Goal: Information Seeking & Learning: Learn about a topic

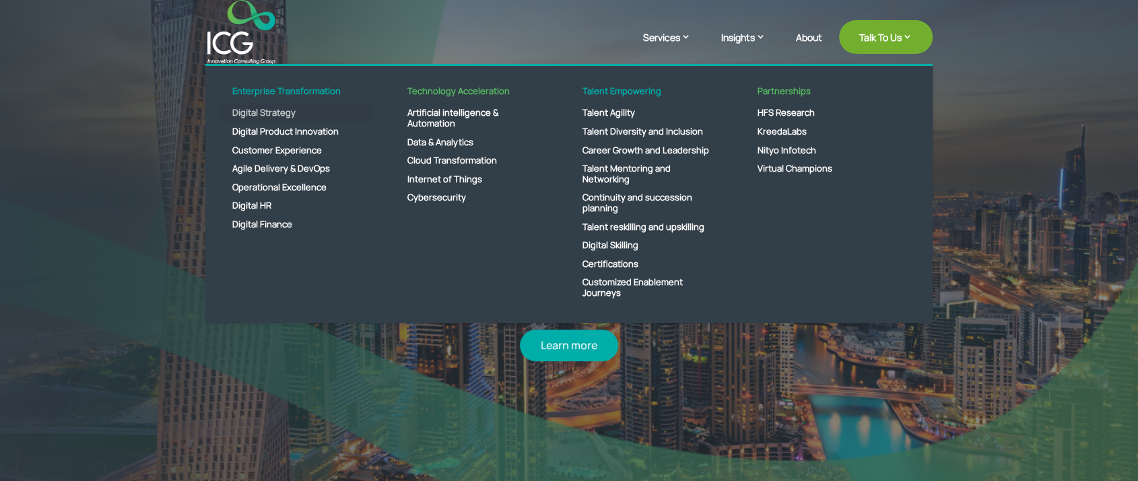
click at [275, 111] on link "Digital Strategy" at bounding box center [296, 113] width 155 height 19
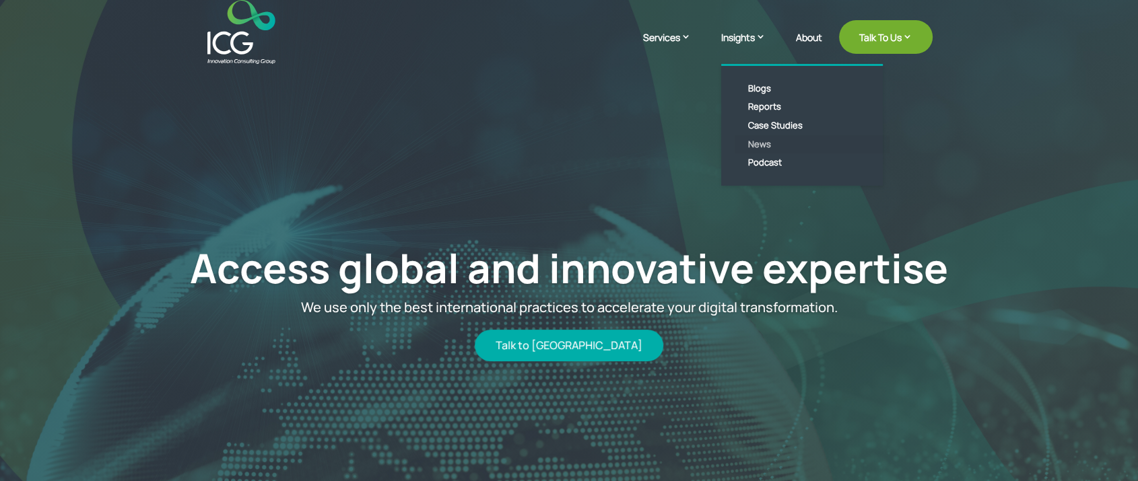
click at [760, 145] on link "News" at bounding box center [812, 144] width 155 height 19
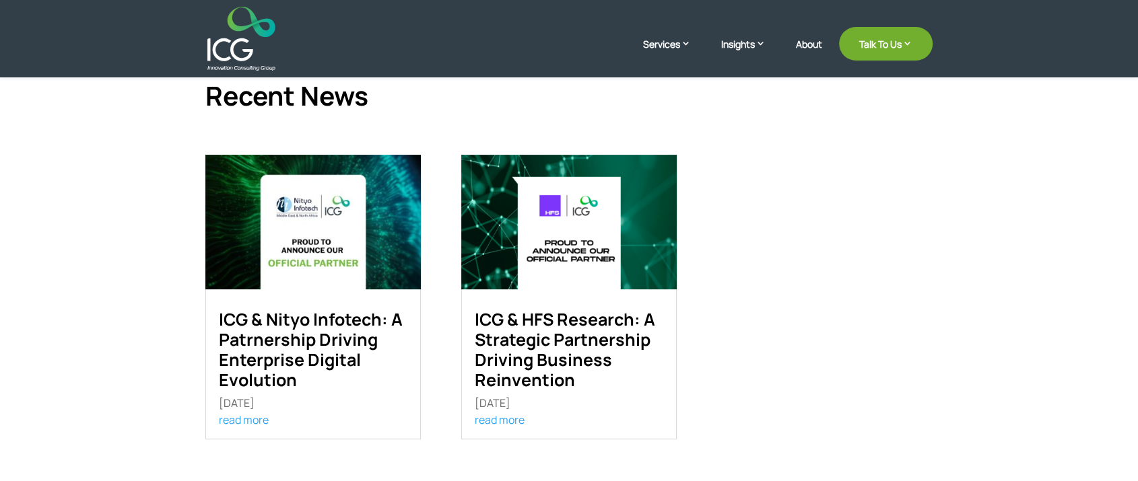
scroll to position [374, 0]
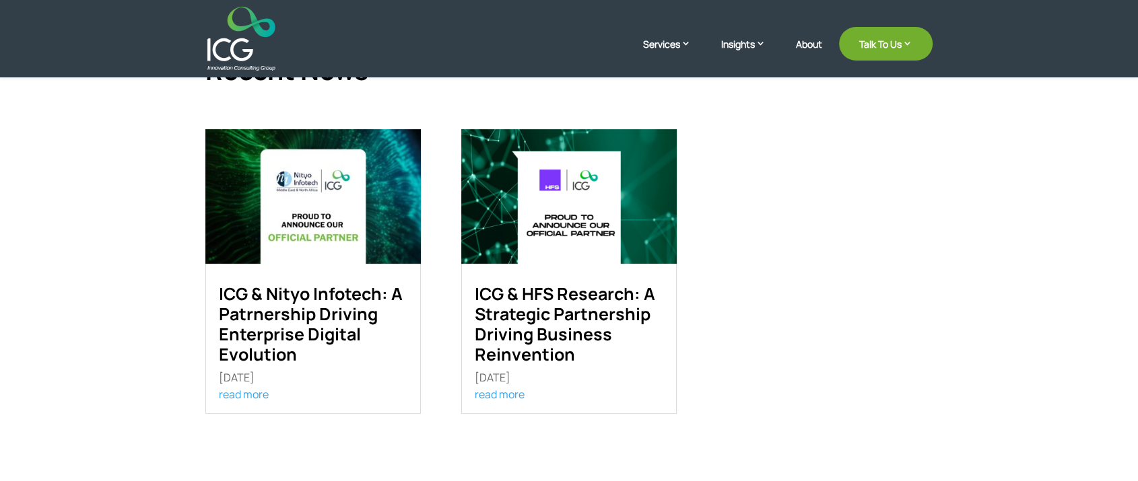
click at [279, 308] on link "ICG & Nityo Infotech: A Patrnership Driving Enterprise Digital Evolution" at bounding box center [311, 324] width 184 height 84
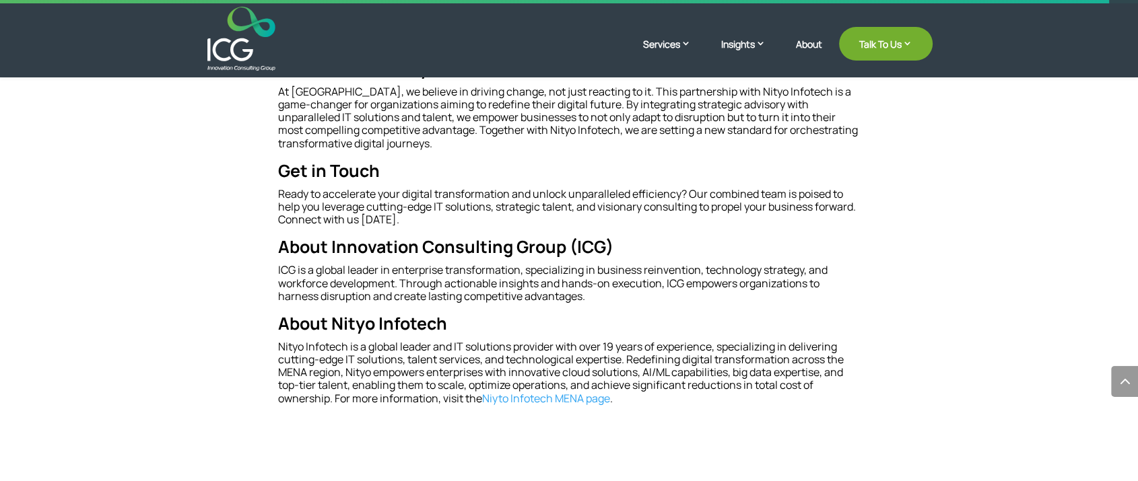
scroll to position [1036, 0]
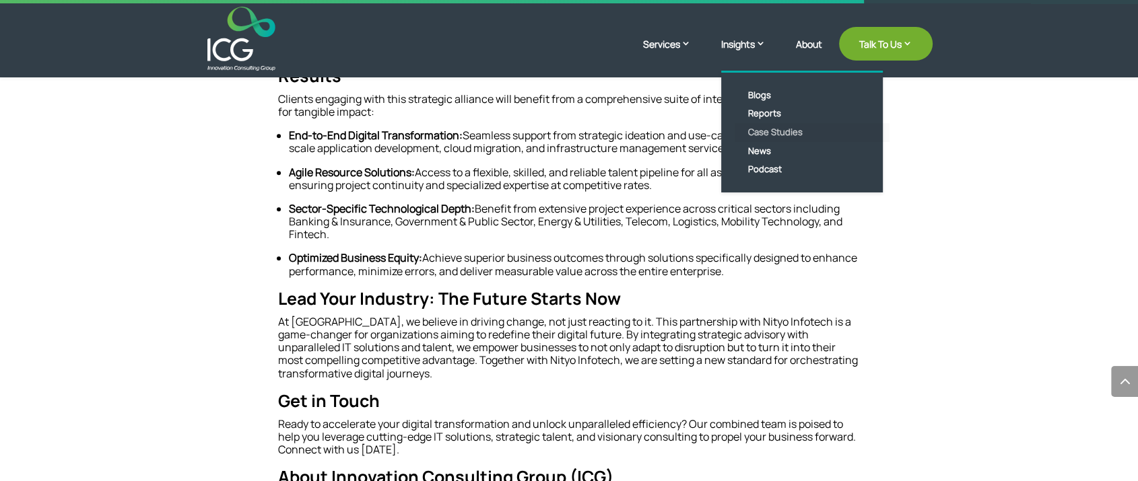
click at [768, 131] on link "Case Studies" at bounding box center [812, 132] width 155 height 19
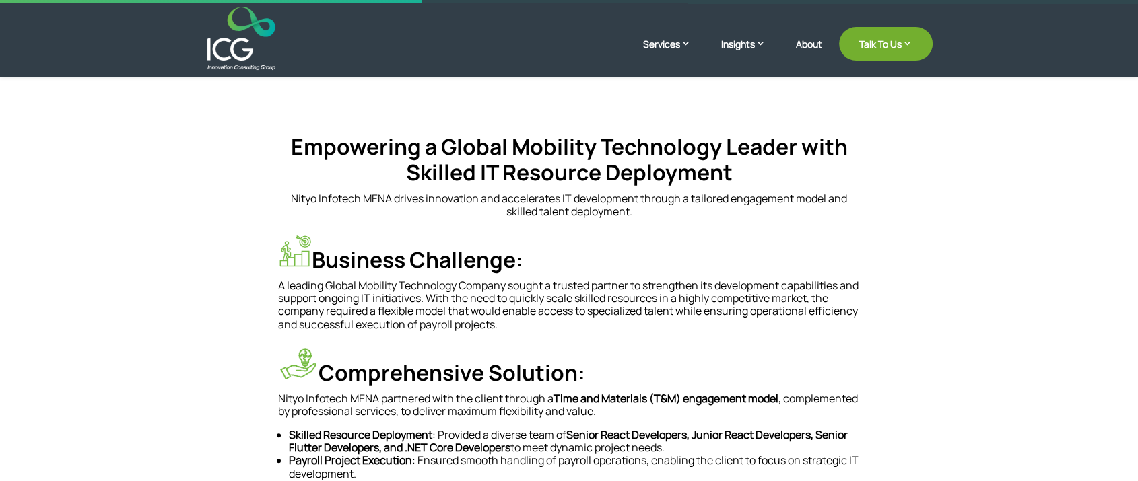
scroll to position [299, 0]
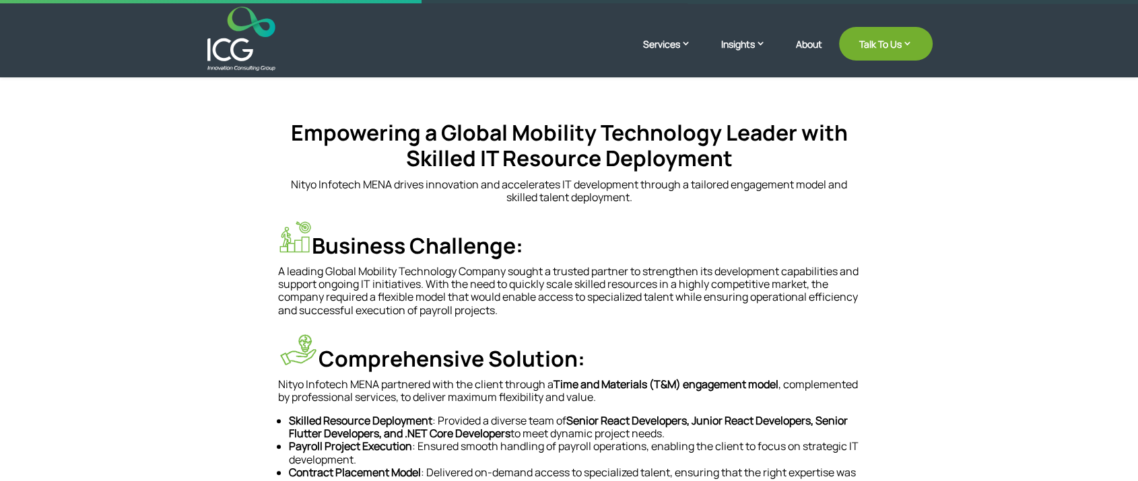
drag, startPoint x: 268, startPoint y: 240, endPoint x: 603, endPoint y: 232, distance: 335.5
click at [603, 232] on div "Empowering a Global Mobility Technology Leader with Skilled IT Resource Deploym…" at bounding box center [568, 467] width 727 height 805
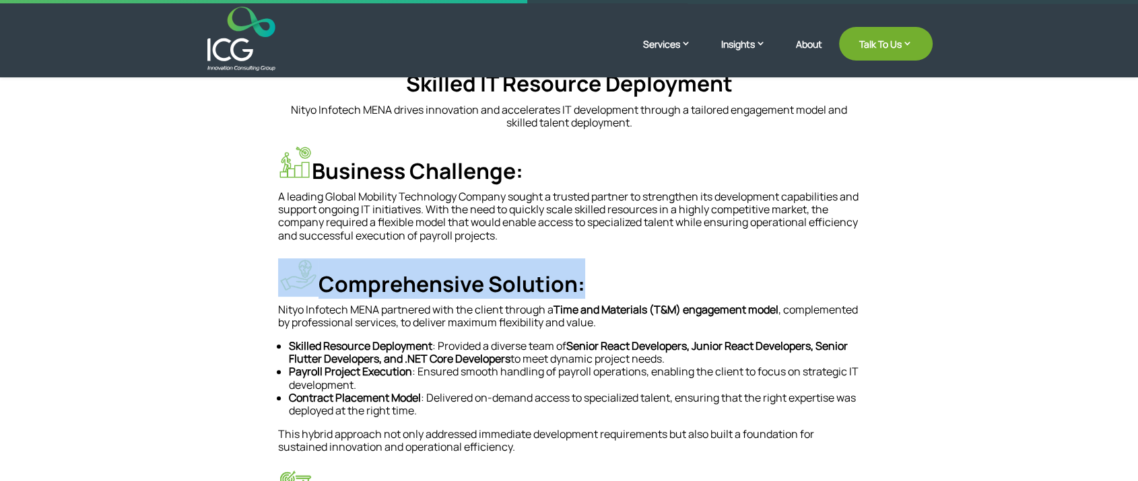
drag, startPoint x: 232, startPoint y: 279, endPoint x: 620, endPoint y: 279, distance: 388.6
click at [620, 279] on div "Empowering a Global Mobility Technology Leader with Skilled IT Resource Deploym…" at bounding box center [568, 393] width 727 height 805
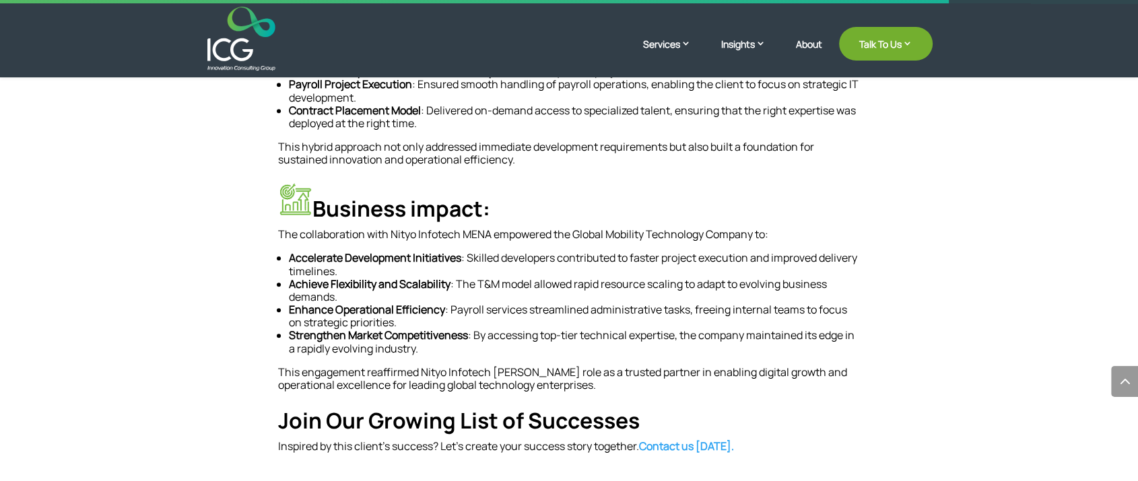
scroll to position [673, 0]
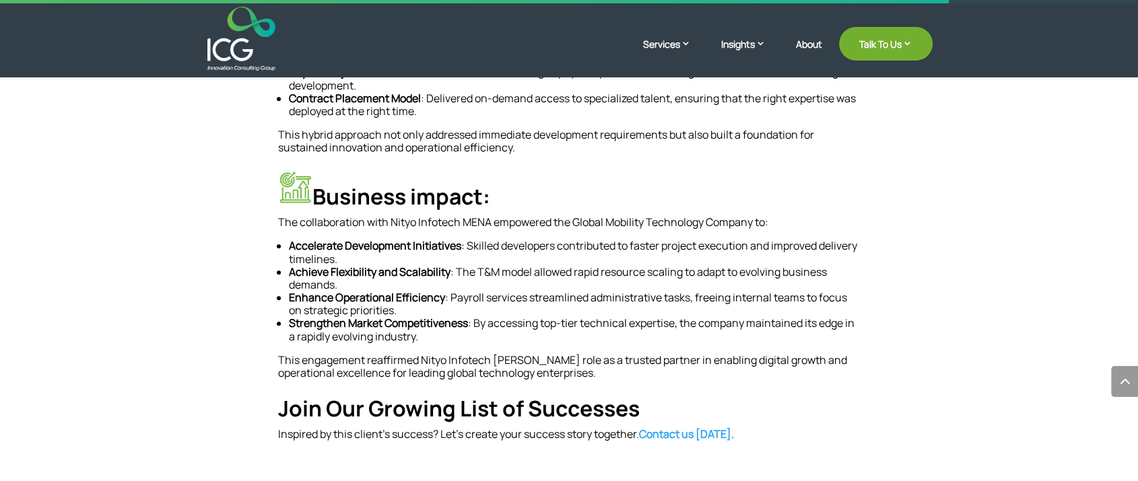
drag, startPoint x: 292, startPoint y: 215, endPoint x: 597, endPoint y: 209, distance: 304.4
click at [597, 209] on div "Business impact: The collaboration with Nityo Infotech MENA empowered the Globa…" at bounding box center [569, 274] width 582 height 209
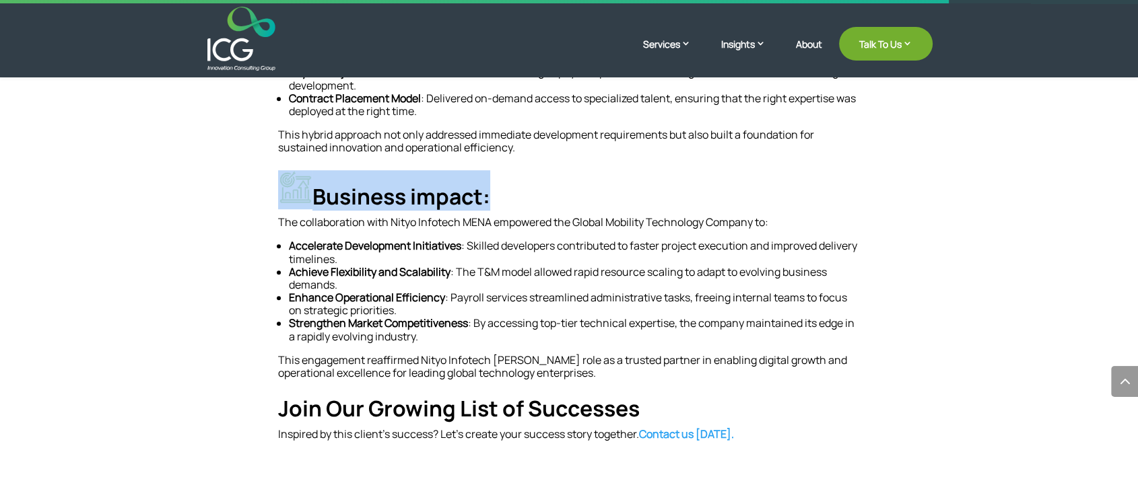
drag, startPoint x: 541, startPoint y: 193, endPoint x: 267, endPoint y: 213, distance: 275.5
click at [267, 213] on div "Empowering a Global Mobility Technology Leader with Skilled IT Resource Deploym…" at bounding box center [568, 93] width 727 height 805
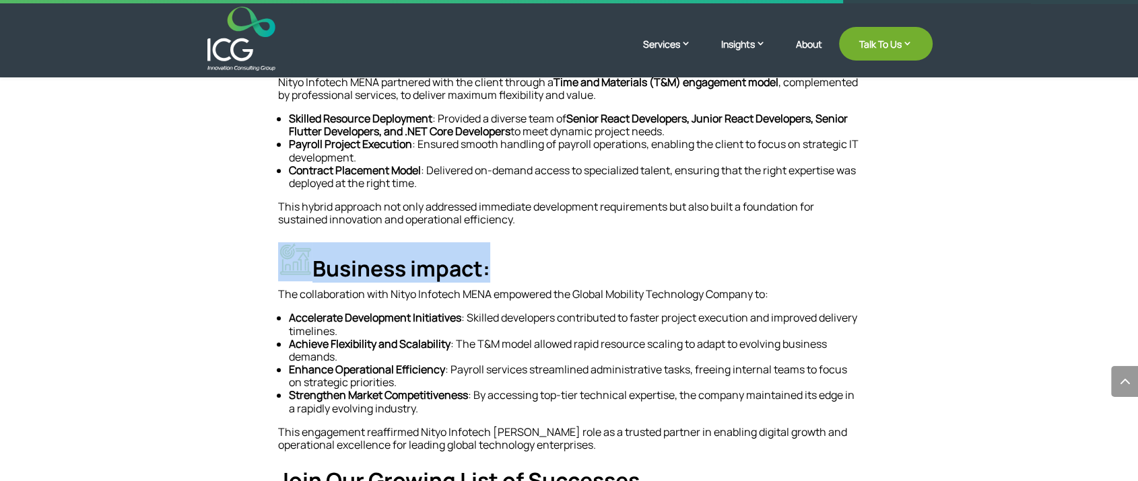
scroll to position [598, 0]
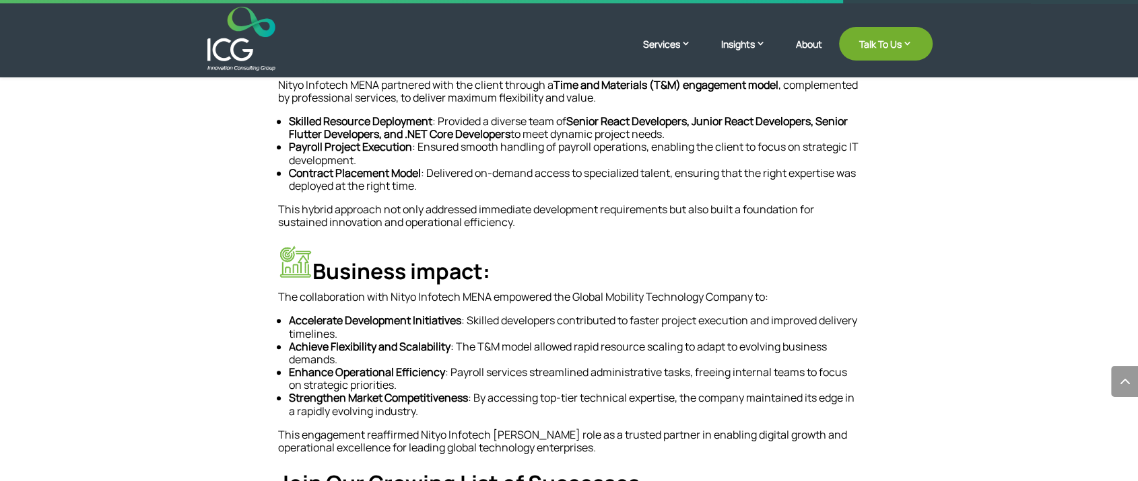
click at [587, 321] on p "Accelerate Development Initiatives : Skilled developers contributed to faster p…" at bounding box center [574, 327] width 571 height 26
